Goal: Information Seeking & Learning: Learn about a topic

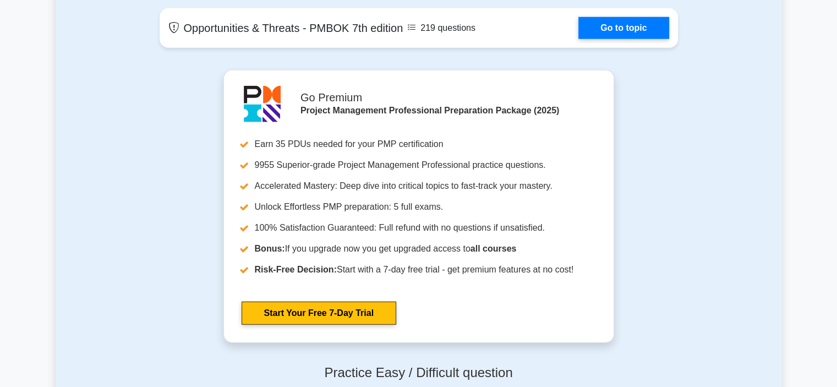
scroll to position [3193, 0]
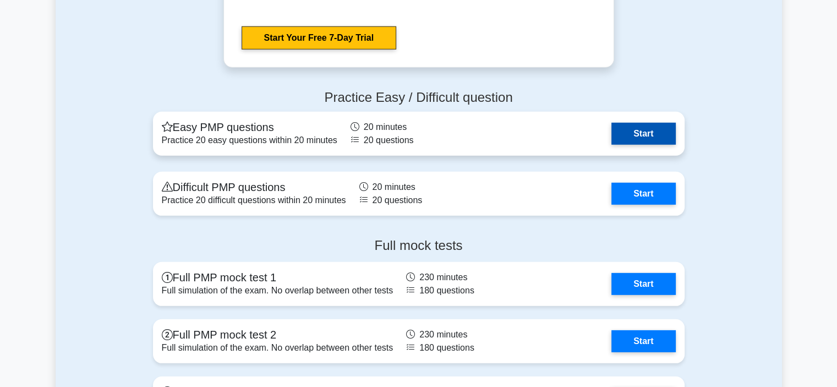
click at [650, 134] on link "Start" at bounding box center [644, 134] width 64 height 22
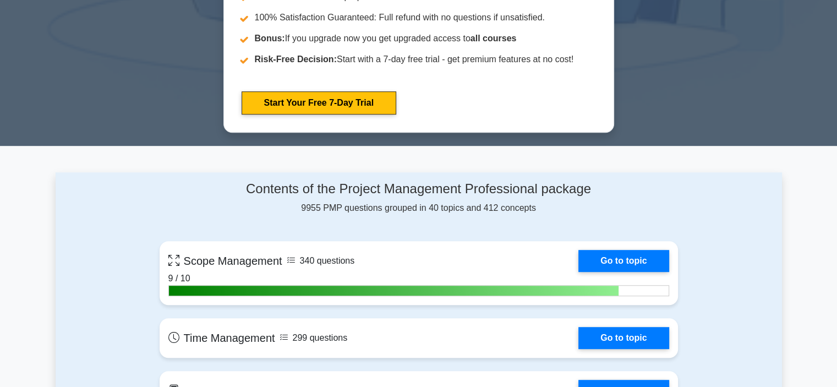
scroll to position [716, 0]
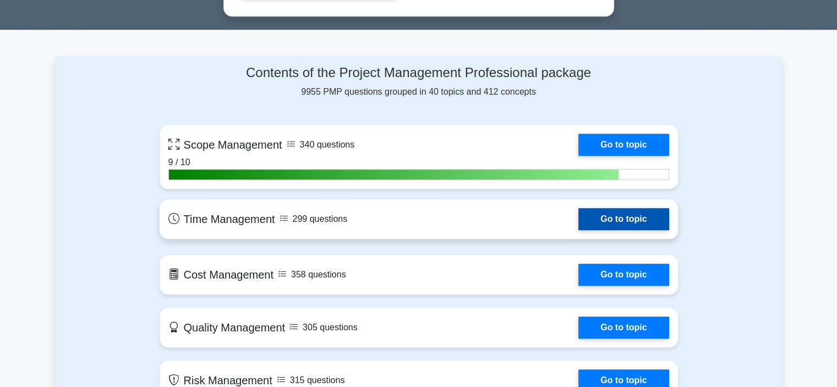
click at [639, 217] on link "Go to topic" at bounding box center [624, 219] width 90 height 22
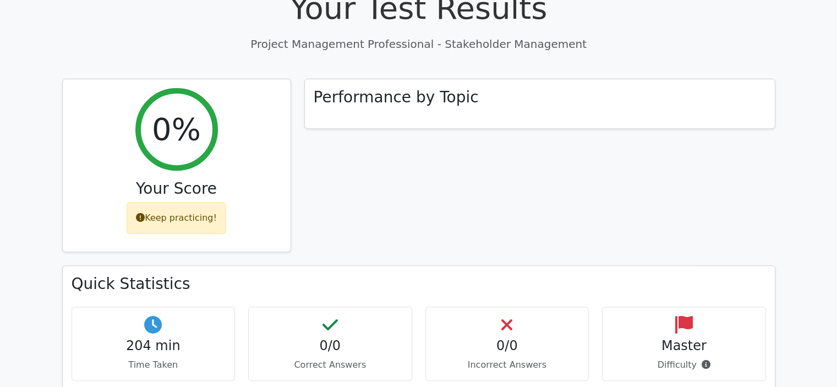
scroll to position [606, 0]
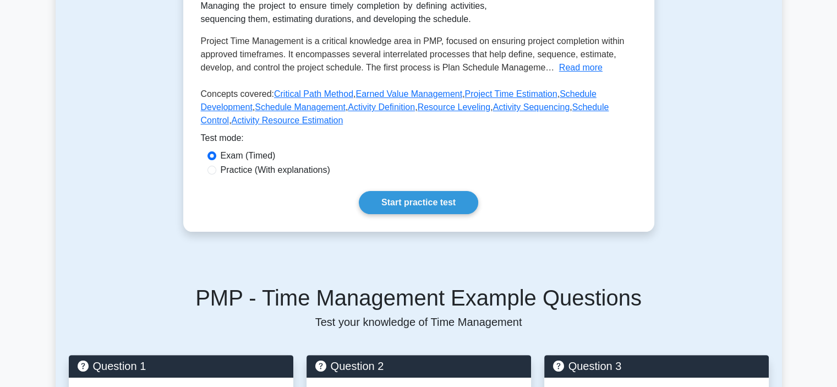
scroll to position [220, 0]
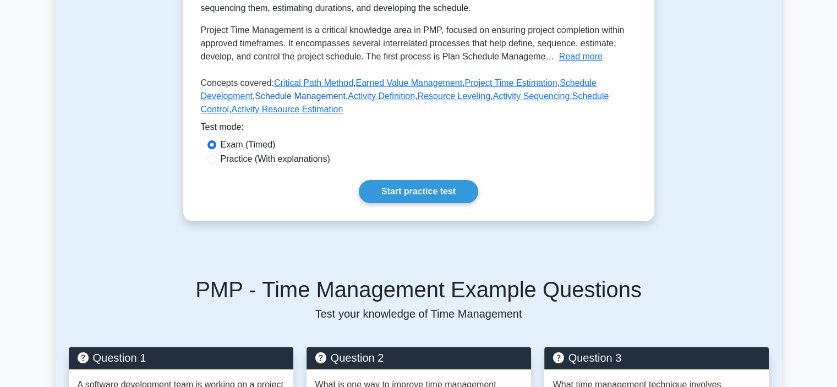
click at [255, 97] on link "Schedule Management" at bounding box center [300, 95] width 91 height 9
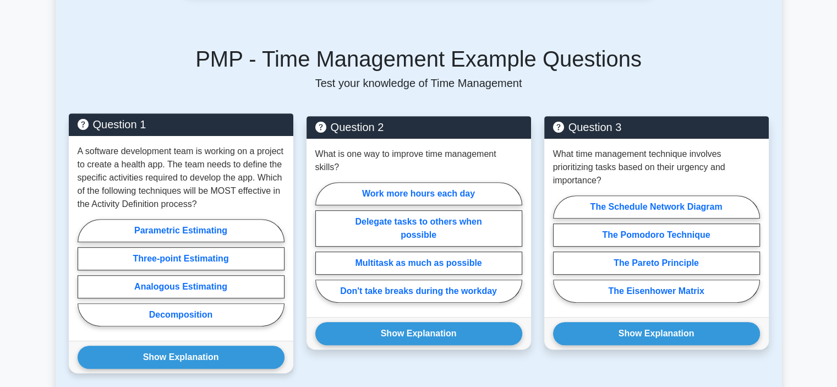
scroll to position [550, 0]
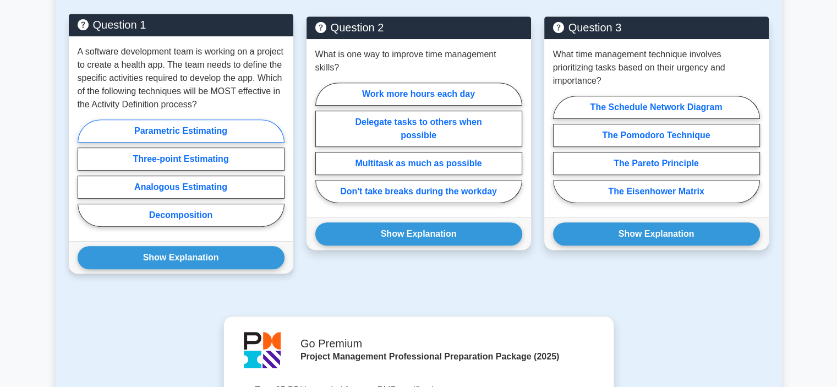
click at [216, 124] on label "Parametric Estimating" at bounding box center [181, 130] width 207 height 23
click at [85, 173] on input "Parametric Estimating" at bounding box center [81, 176] width 7 height 7
radio input "true"
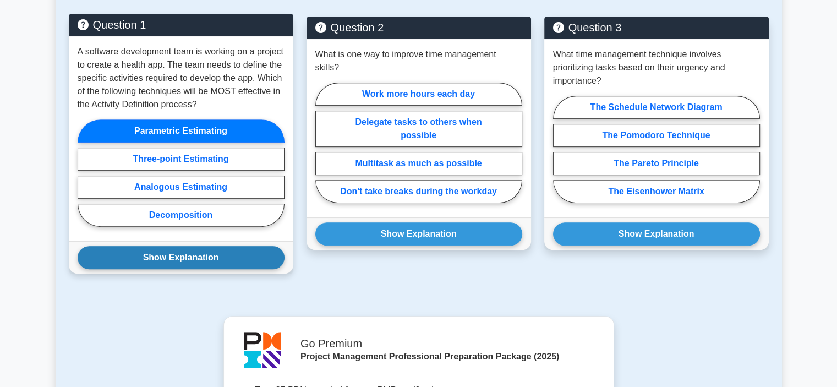
click at [178, 252] on button "Show Explanation" at bounding box center [181, 257] width 207 height 23
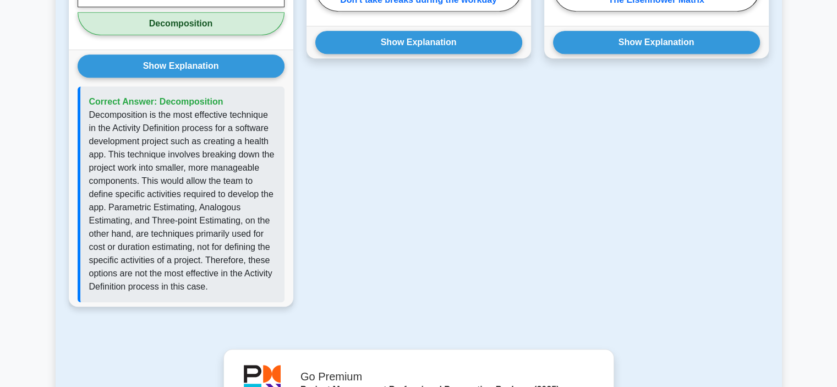
scroll to position [606, 0]
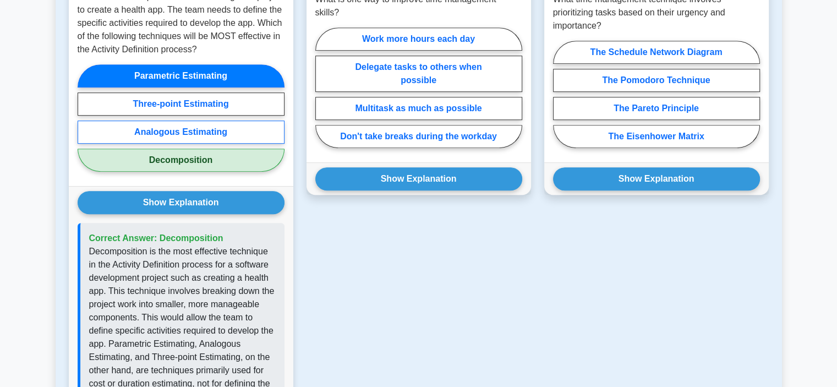
click at [181, 121] on label "Analogous Estimating" at bounding box center [181, 132] width 207 height 23
click at [85, 121] on input "Analogous Estimating" at bounding box center [81, 121] width 7 height 7
radio input "true"
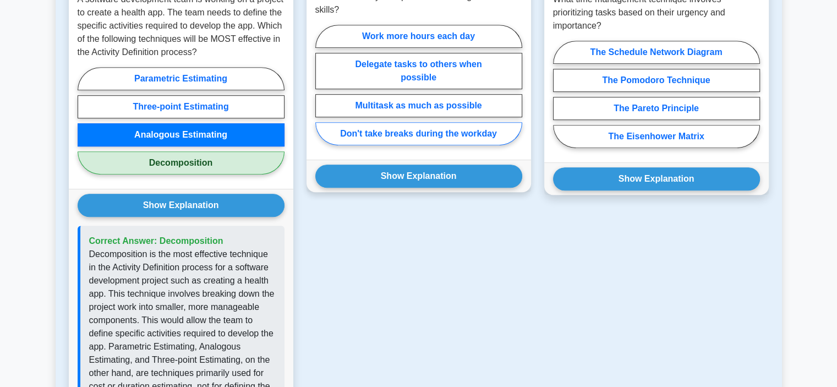
click at [389, 122] on label "Don't take breaks during the workday" at bounding box center [418, 133] width 207 height 23
click at [323, 92] on input "Don't take breaks during the workday" at bounding box center [318, 88] width 7 height 7
radio input "true"
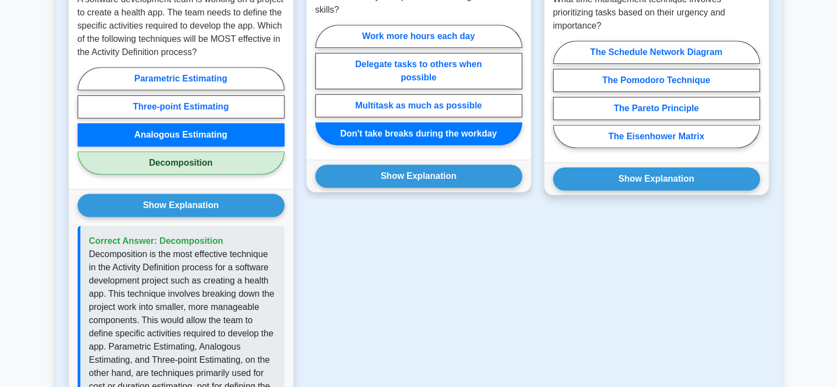
click at [389, 122] on label "Don't take breaks during the workday" at bounding box center [418, 133] width 207 height 23
click at [323, 92] on input "Don't take breaks during the workday" at bounding box center [318, 88] width 7 height 7
click at [389, 122] on label "Don't take breaks during the workday" at bounding box center [418, 133] width 207 height 23
click at [323, 92] on input "Don't take breaks during the workday" at bounding box center [318, 88] width 7 height 7
click at [389, 122] on label "Don't take breaks during the workday" at bounding box center [418, 133] width 207 height 23
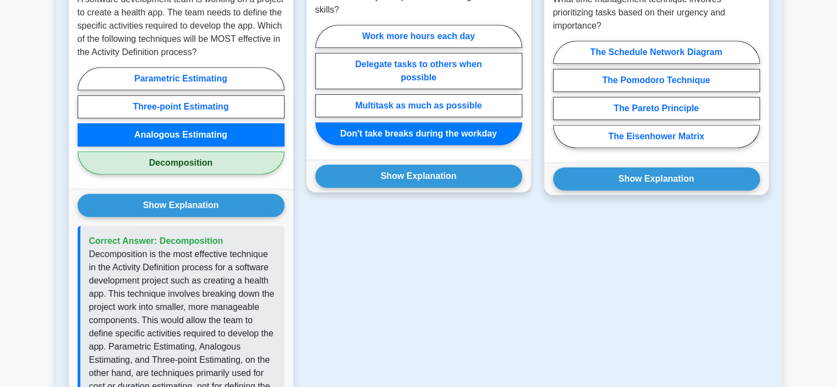
click at [323, 92] on input "Don't take breaks during the workday" at bounding box center [318, 88] width 7 height 7
click at [389, 122] on label "Don't take breaks during the workday" at bounding box center [418, 133] width 207 height 23
click at [323, 92] on input "Don't take breaks during the workday" at bounding box center [318, 88] width 7 height 7
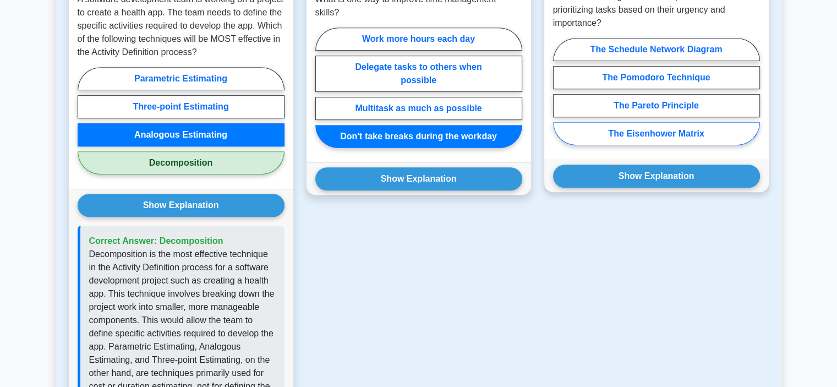
click at [707, 131] on label "The Eisenhower Matrix" at bounding box center [656, 133] width 207 height 23
click at [560, 99] on input "The Eisenhower Matrix" at bounding box center [556, 94] width 7 height 7
radio input "true"
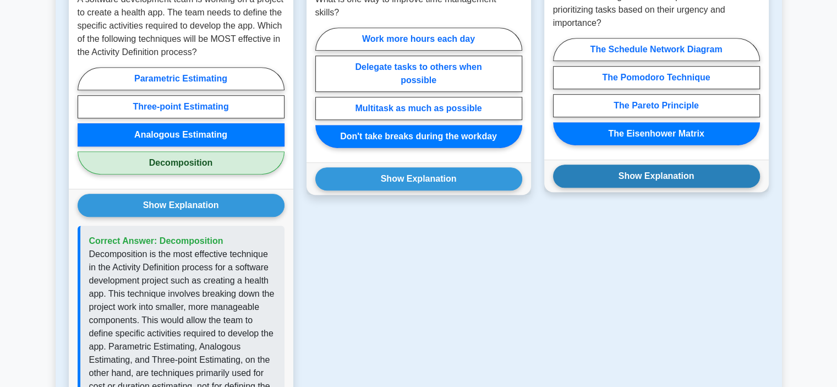
click at [686, 173] on button "Show Explanation" at bounding box center [656, 176] width 207 height 23
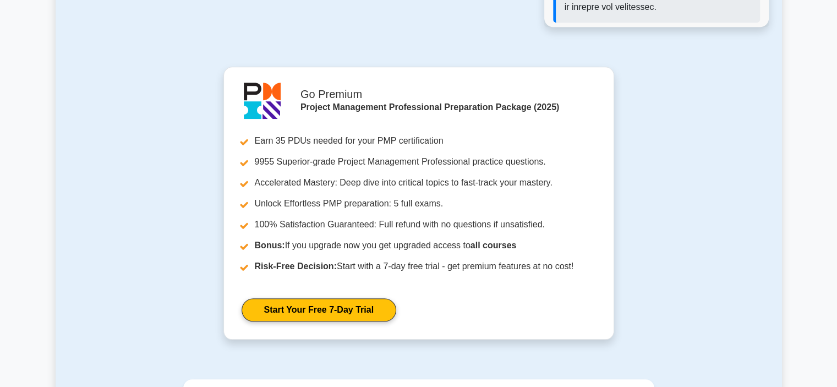
scroll to position [1211, 0]
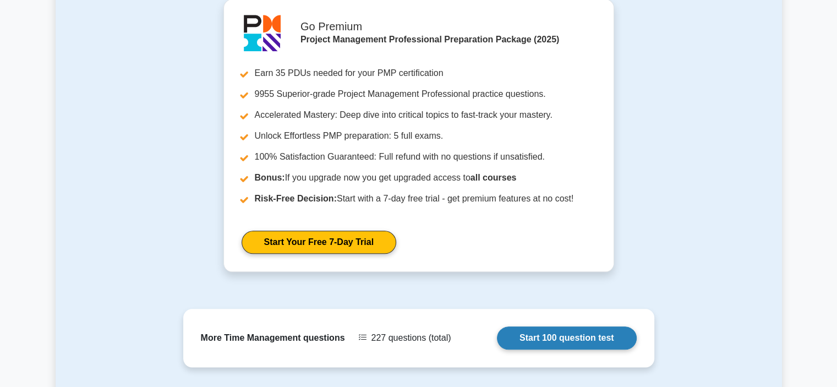
click at [588, 326] on link "Start 100 question test" at bounding box center [567, 337] width 140 height 23
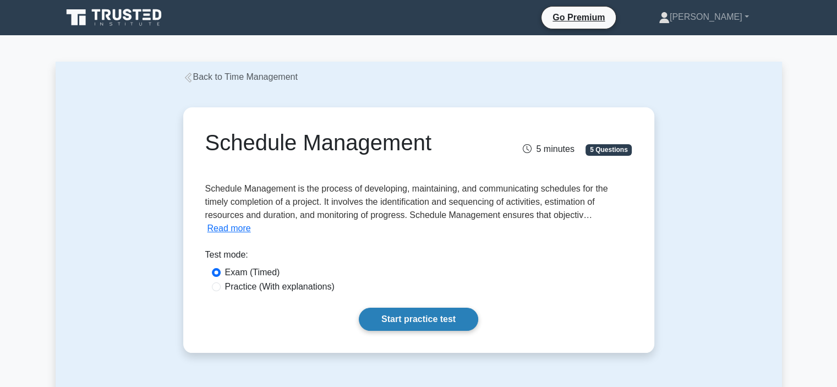
click at [404, 317] on link "Start practice test" at bounding box center [418, 319] width 119 height 23
drag, startPoint x: 427, startPoint y: 318, endPoint x: 514, endPoint y: 311, distance: 87.2
click at [427, 317] on link "Start practice test" at bounding box center [418, 319] width 119 height 23
